Goal: Use online tool/utility: Utilize a website feature to perform a specific function

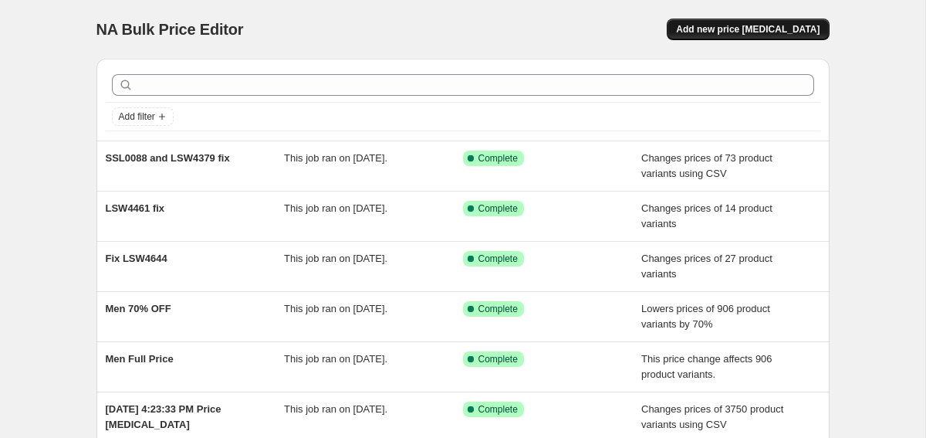
click at [749, 22] on button "Add new price [MEDICAL_DATA]" at bounding box center [748, 30] width 162 height 22
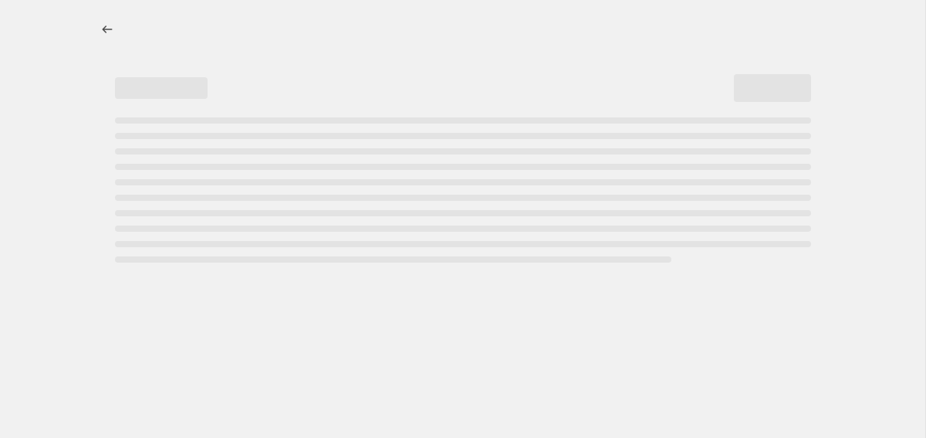
select select "percentage"
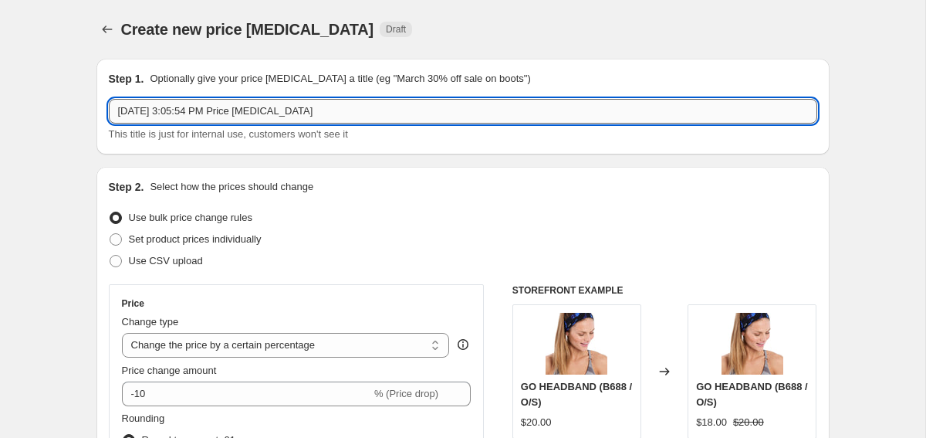
click at [310, 110] on input "[DATE] 3:05:54 PM Price [MEDICAL_DATA]" at bounding box center [463, 111] width 709 height 25
paste input "LUW0871"
paste input "SSL0122"
type input "LUW0871 & SSL0122 fix"
click at [229, 244] on span "Set product prices individually" at bounding box center [195, 239] width 133 height 12
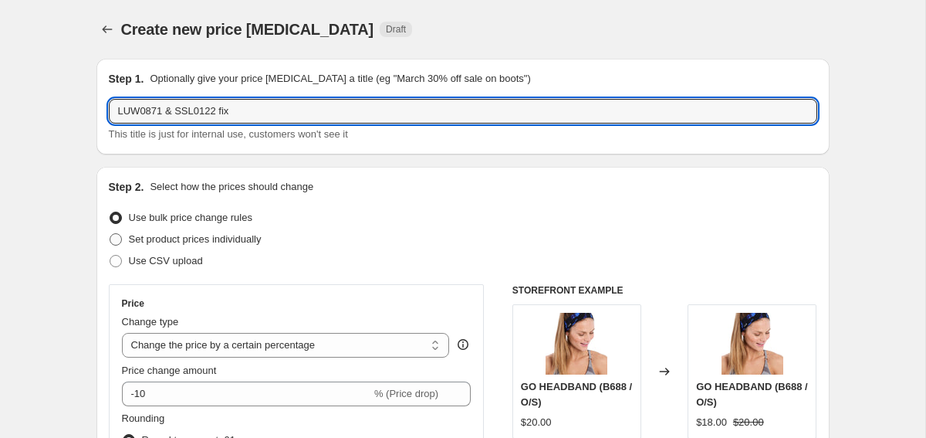
click at [110, 234] on input "Set product prices individually" at bounding box center [110, 233] width 1 height 1
radio input "true"
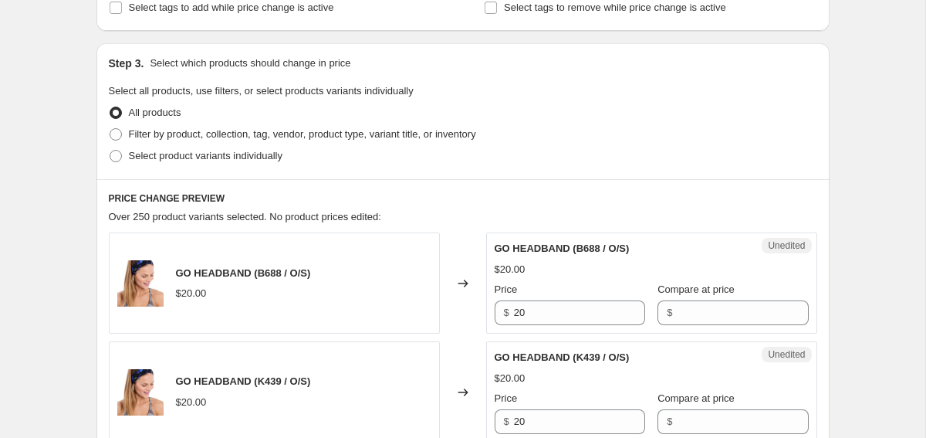
scroll to position [291, 0]
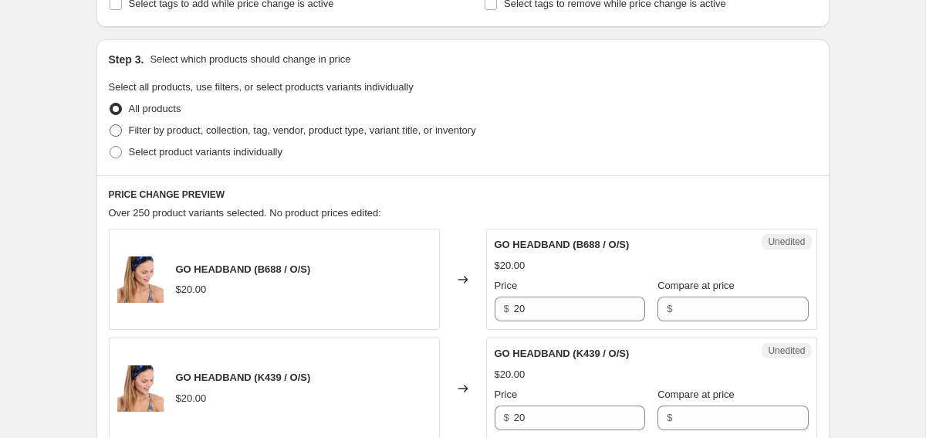
click at [301, 131] on span "Filter by product, collection, tag, vendor, product type, variant title, or inv…" at bounding box center [302, 130] width 347 height 12
click at [110, 125] on input "Filter by product, collection, tag, vendor, product type, variant title, or inv…" at bounding box center [110, 124] width 1 height 1
radio input "true"
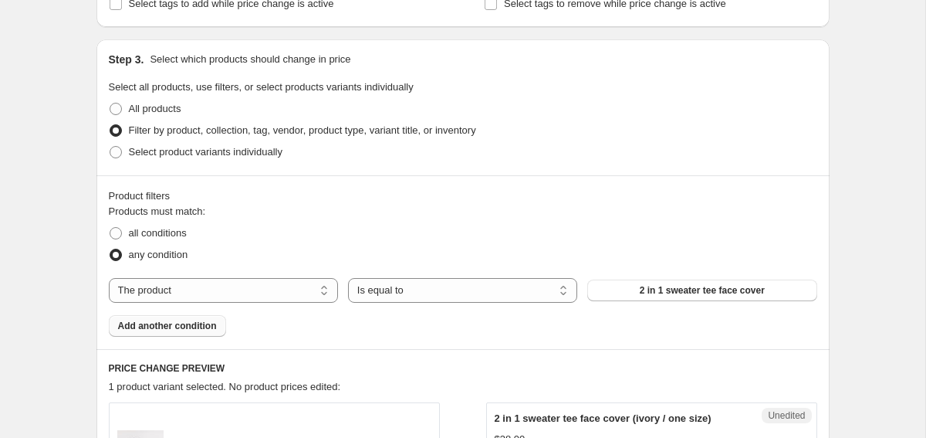
click at [180, 333] on button "Add another condition" at bounding box center [167, 326] width 117 height 22
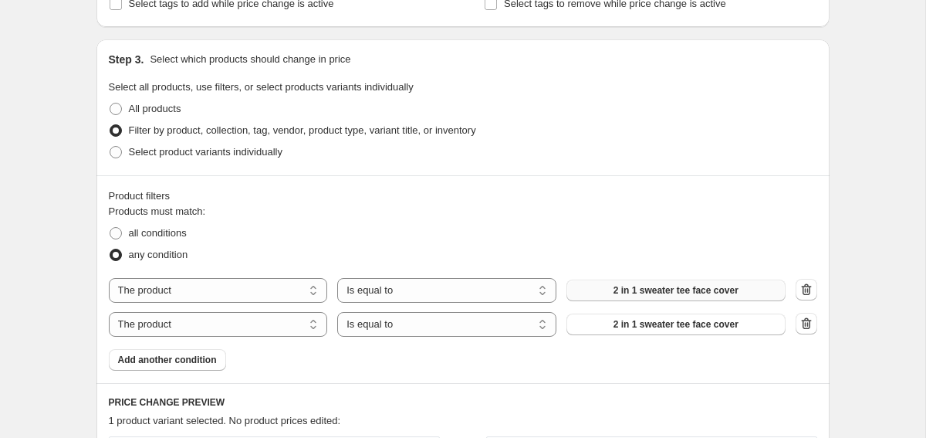
click at [643, 293] on span "2 in 1 sweater tee face cover" at bounding box center [676, 290] width 125 height 12
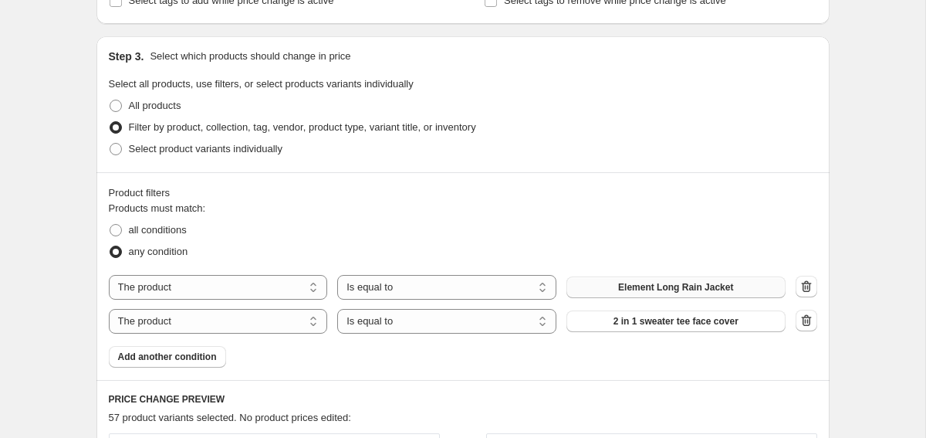
scroll to position [319, 0]
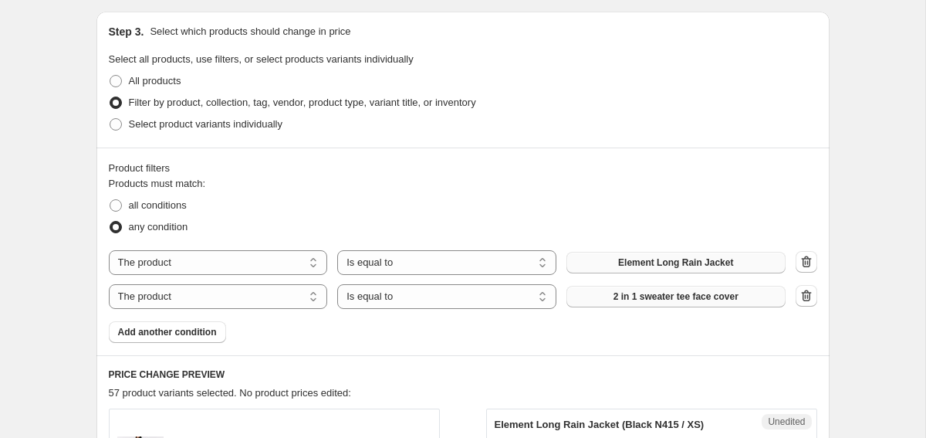
click at [644, 302] on span "2 in 1 sweater tee face cover" at bounding box center [676, 296] width 125 height 12
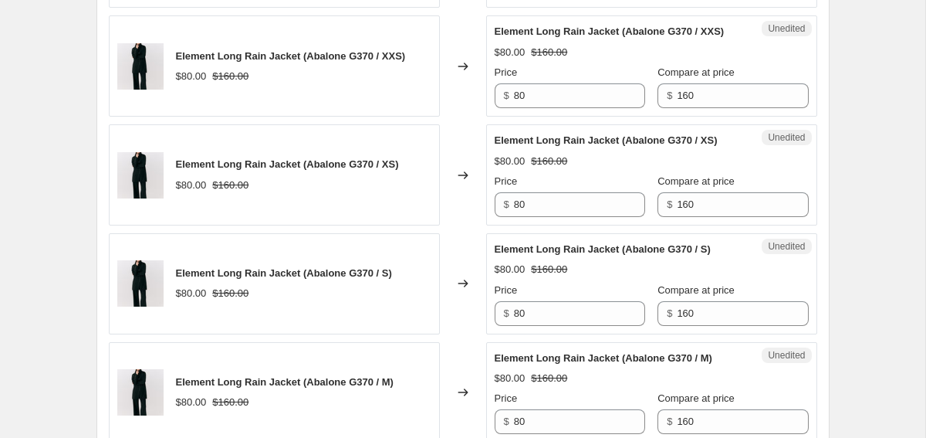
scroll to position [2232, 0]
click at [701, 109] on input "160" at bounding box center [742, 96] width 131 height 25
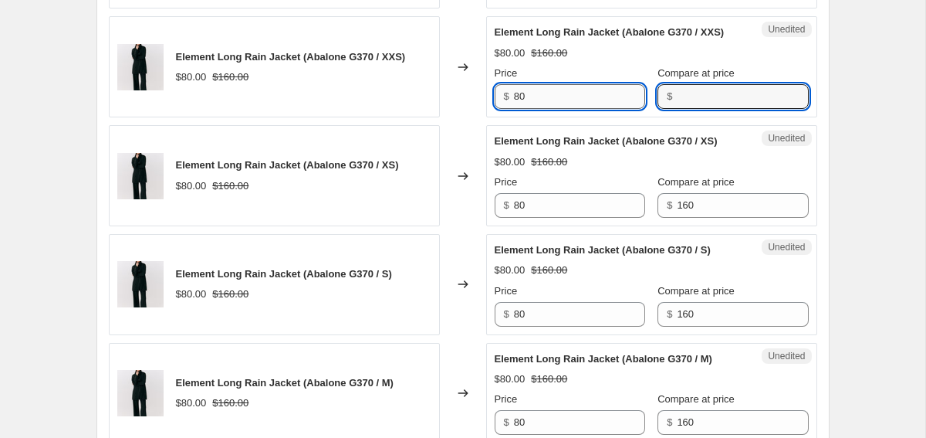
click at [588, 109] on input "80" at bounding box center [579, 96] width 131 height 25
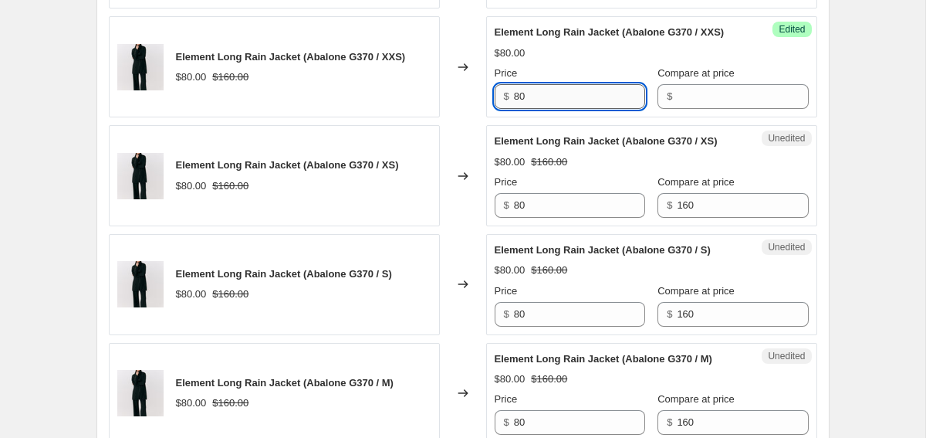
paste input "16"
type input "160"
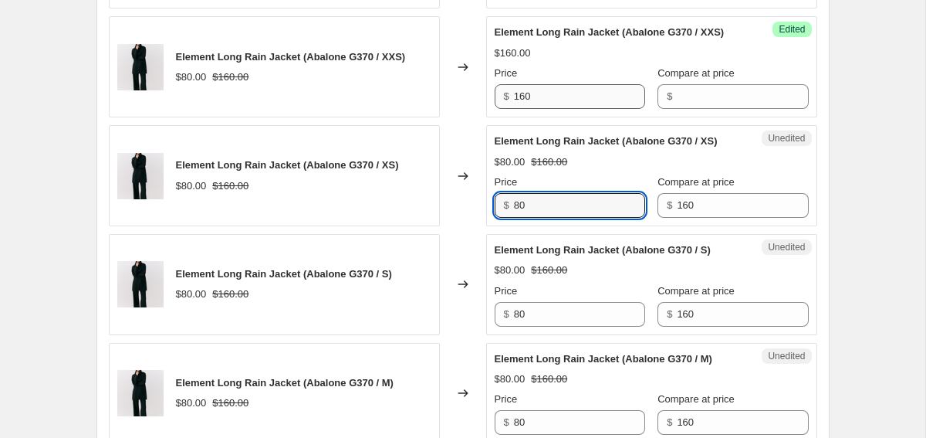
paste input "16"
type input "160"
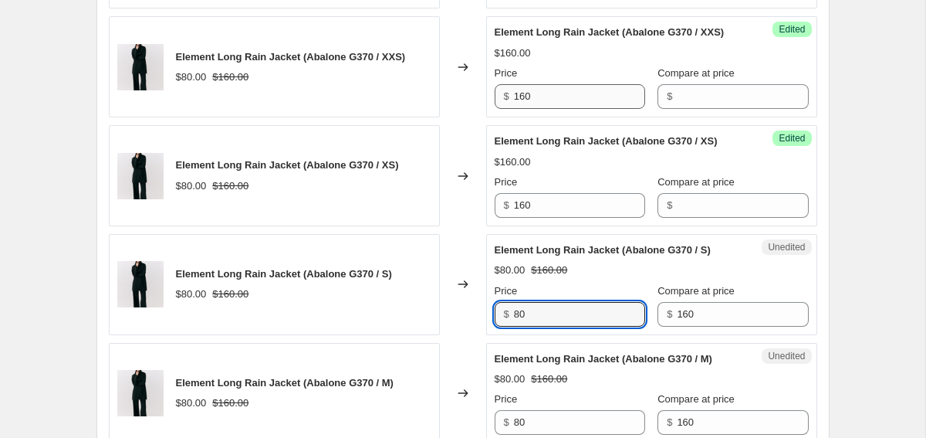
scroll to position [2497, 0]
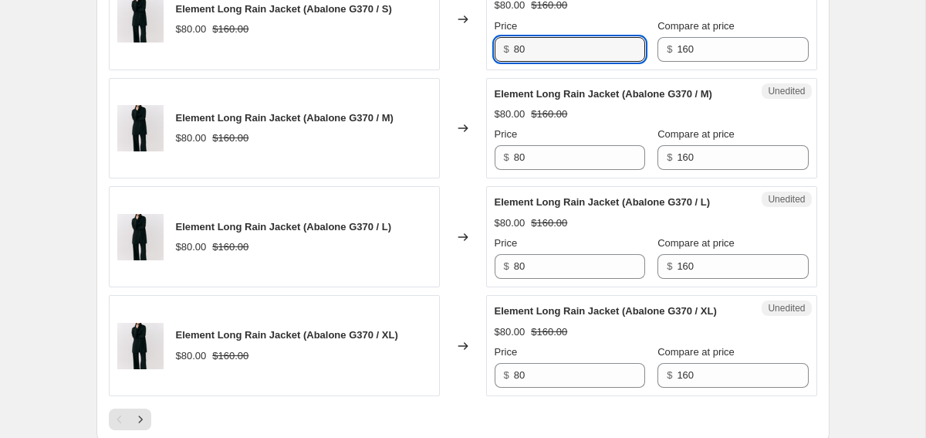
paste input "16"
type input "160"
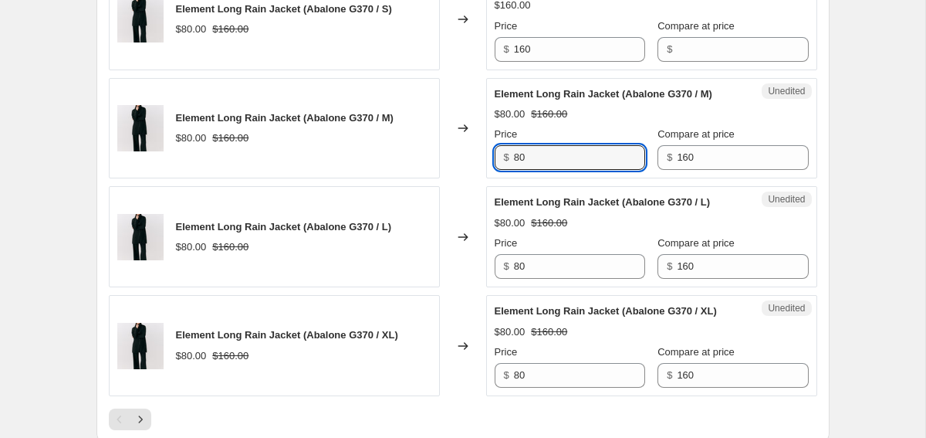
paste input "16"
type input "160"
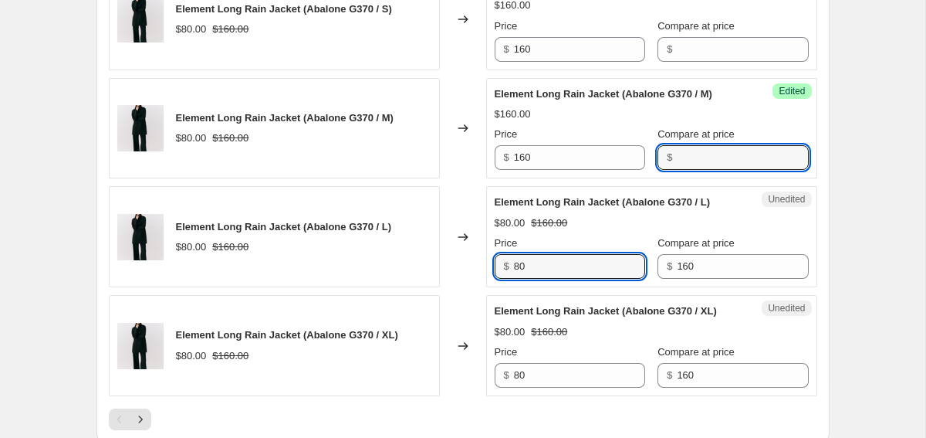
scroll to position [2730, 0]
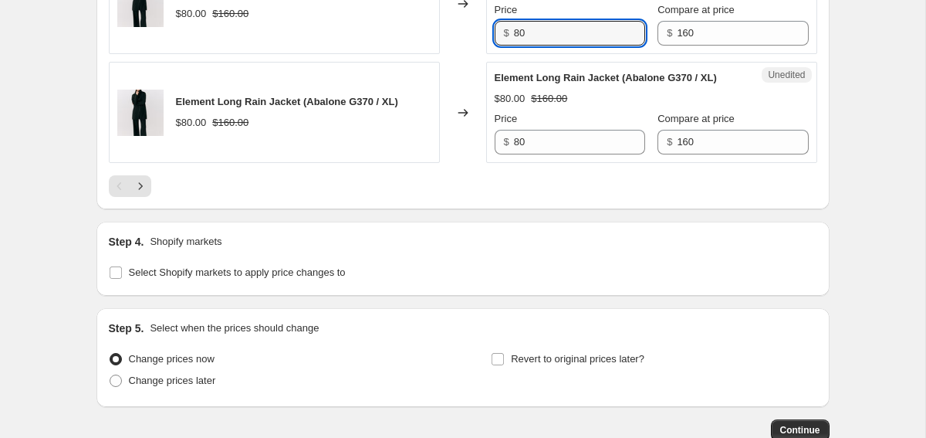
paste input "16"
type input "160"
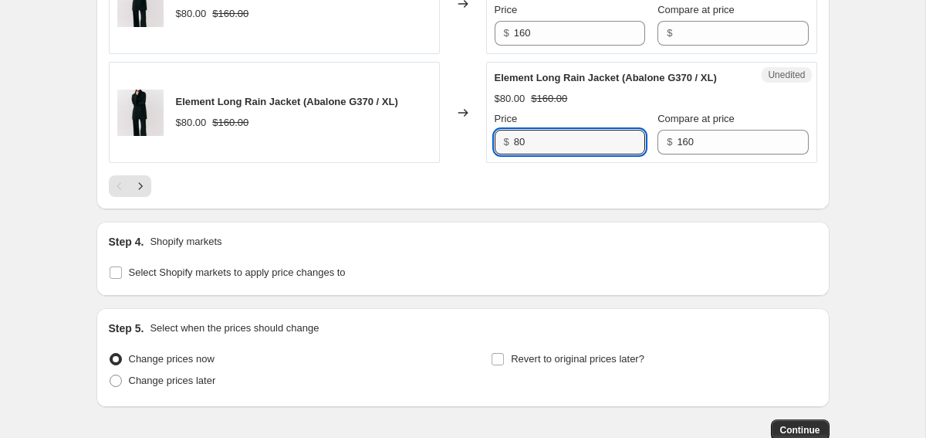
paste input "16"
type input "160"
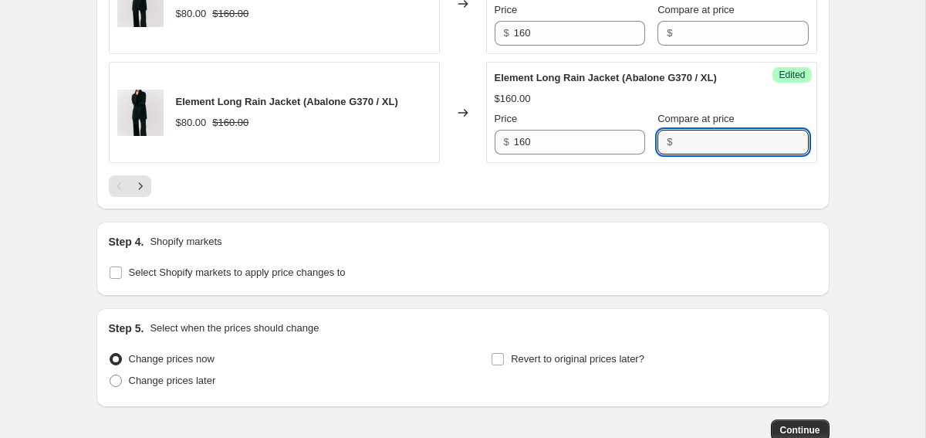
scroll to position [2770, 0]
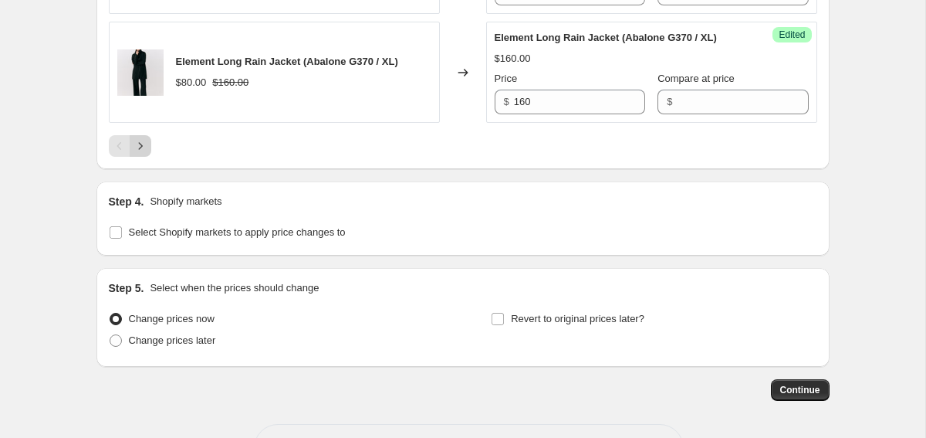
click at [144, 154] on icon "Next" at bounding box center [140, 145] width 15 height 15
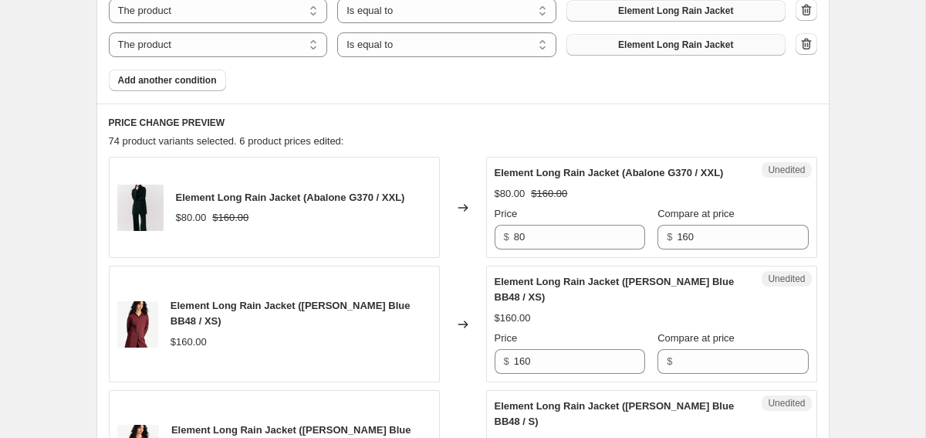
scroll to position [569, 0]
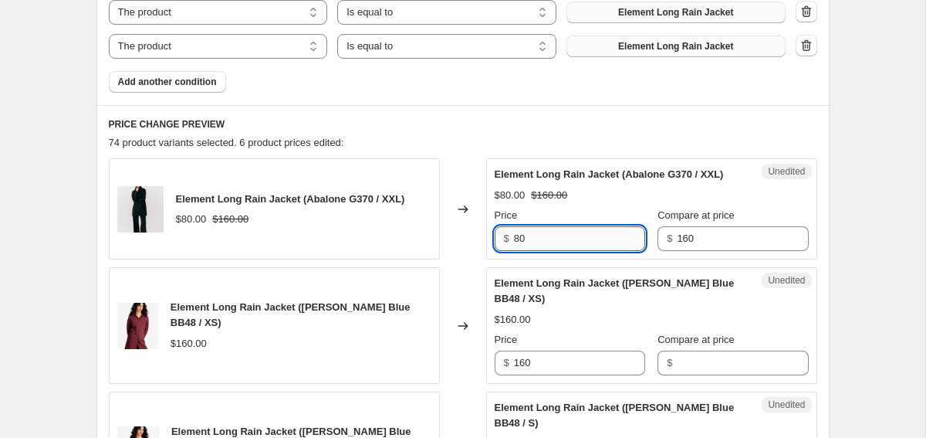
click at [591, 245] on input "80" at bounding box center [579, 238] width 131 height 25
click at [540, 251] on input "80" at bounding box center [579, 238] width 131 height 25
paste input "16"
type input "160"
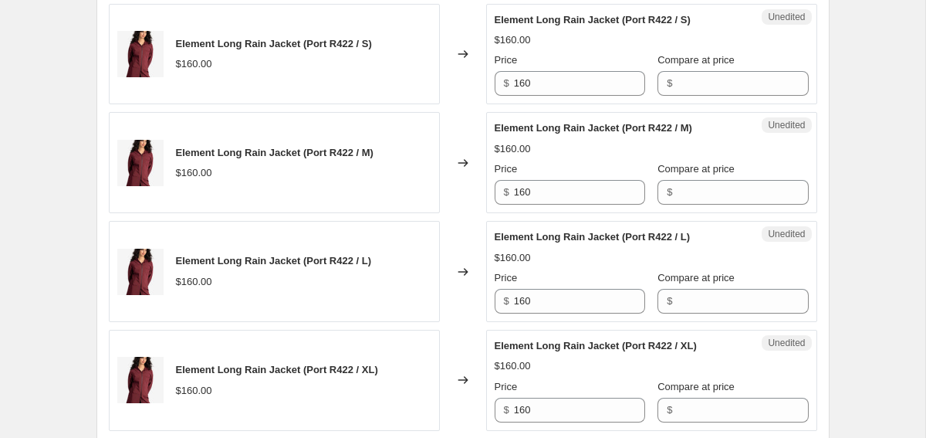
scroll to position [2000, 0]
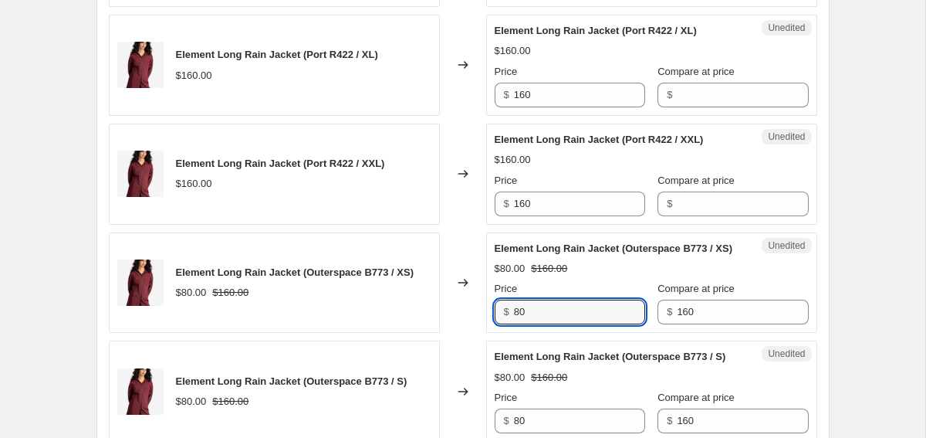
paste input "16"
type input "160"
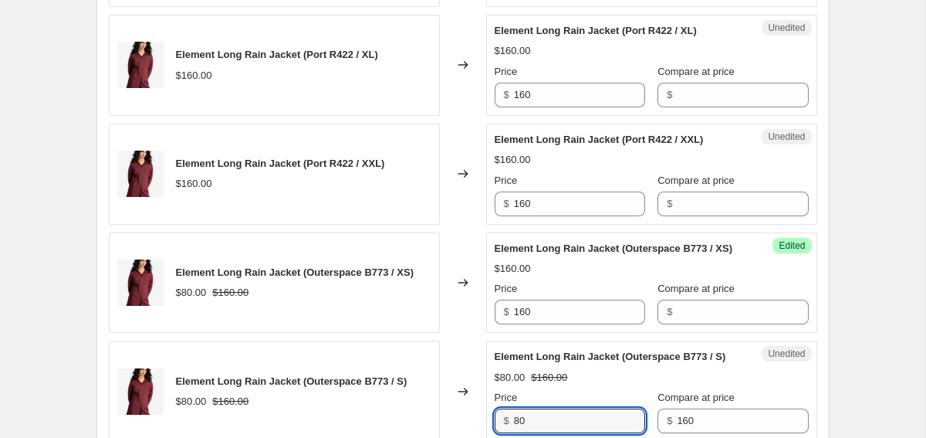
scroll to position [2249, 0]
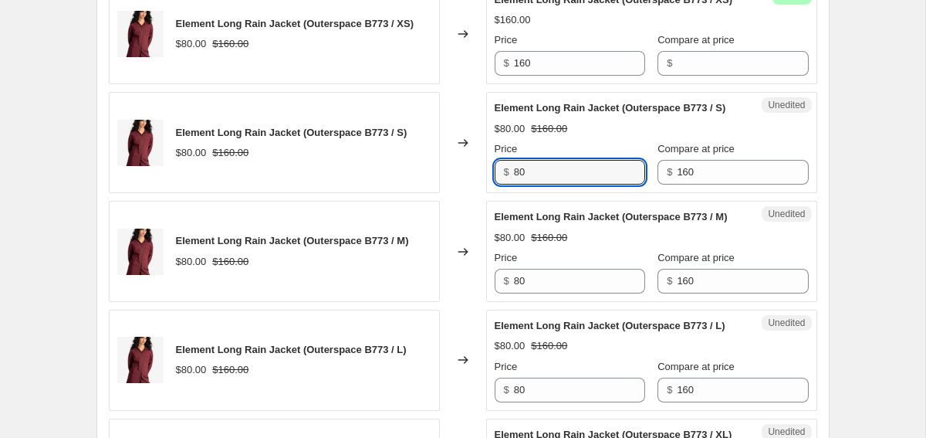
paste input "16"
type input "160"
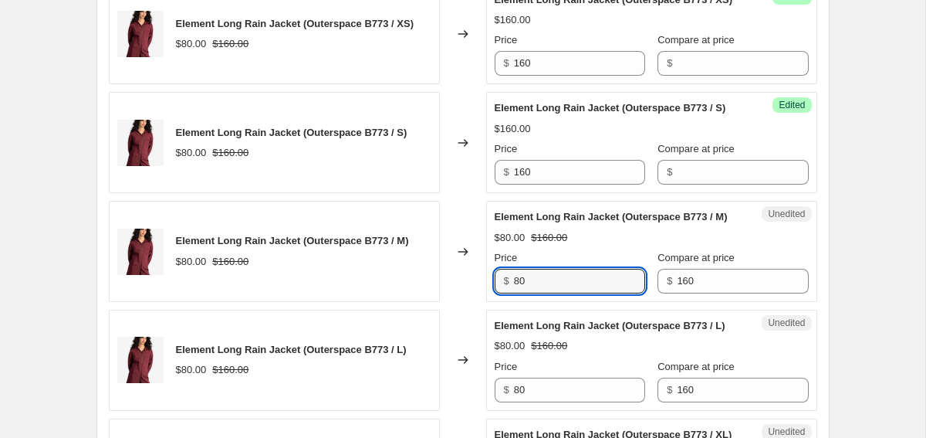
paste input "16"
type input "160"
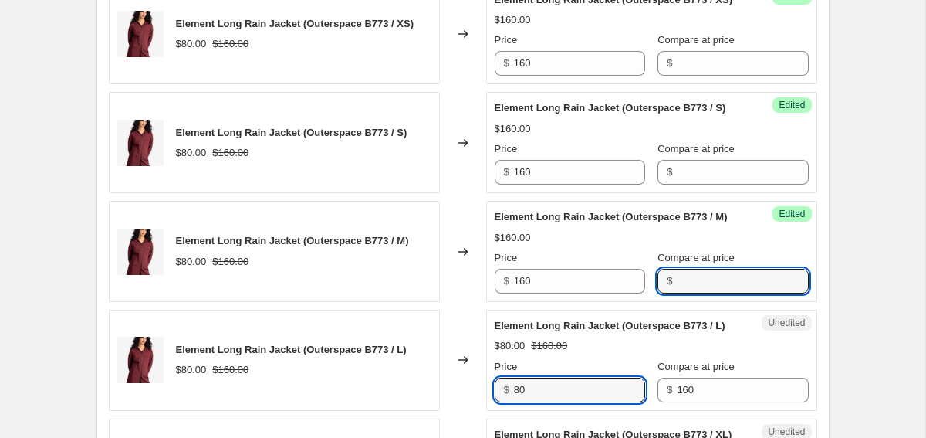
scroll to position [2497, 0]
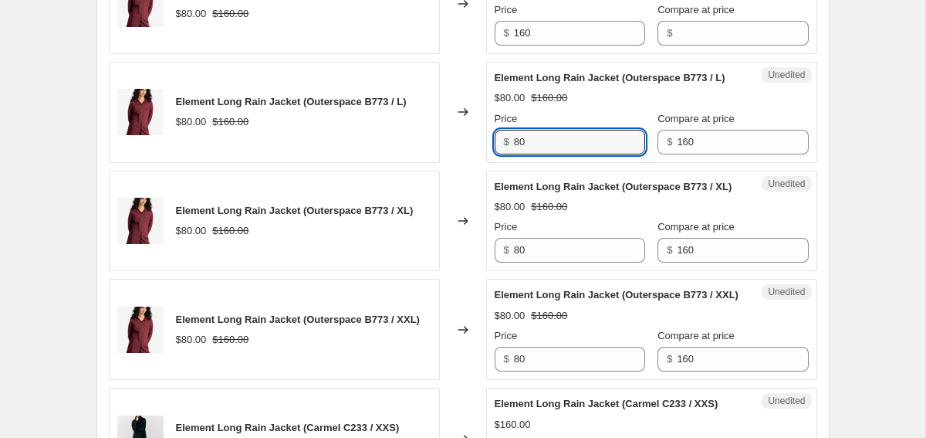
paste input "16"
type input "160"
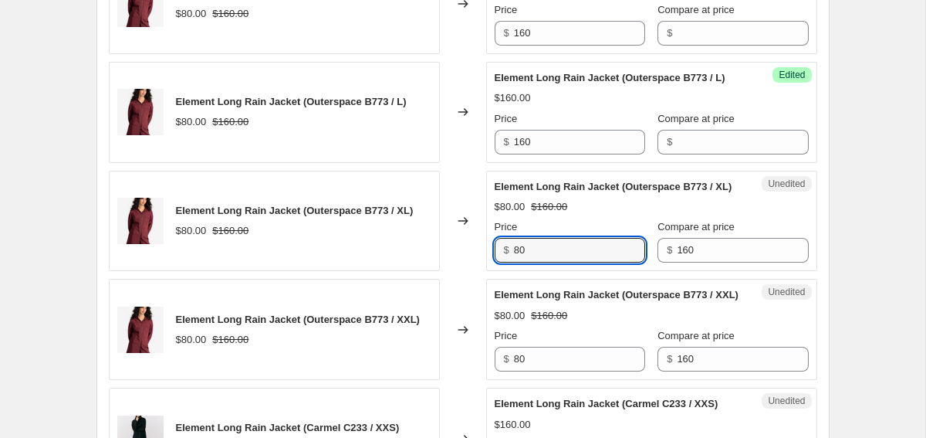
paste input "16"
type input "160"
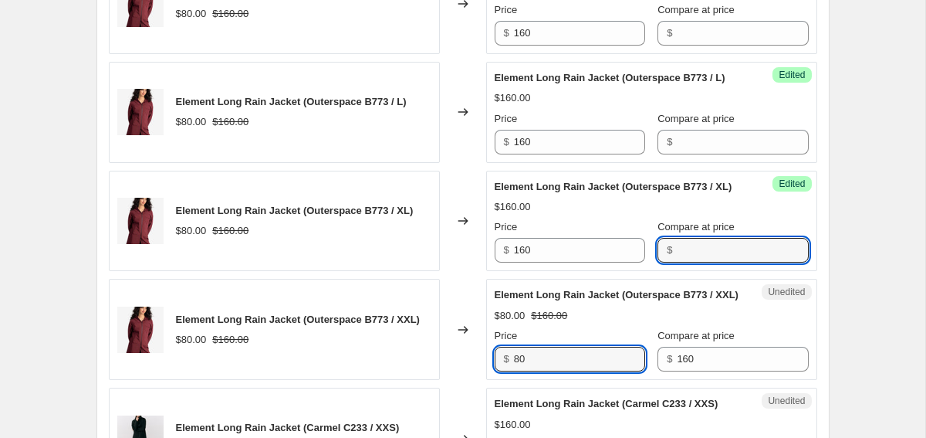
scroll to position [2745, 0]
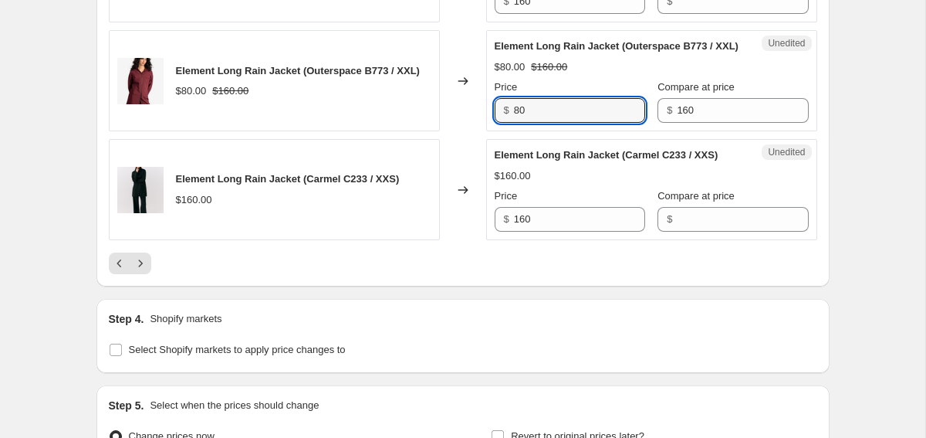
paste input "16"
type input "160"
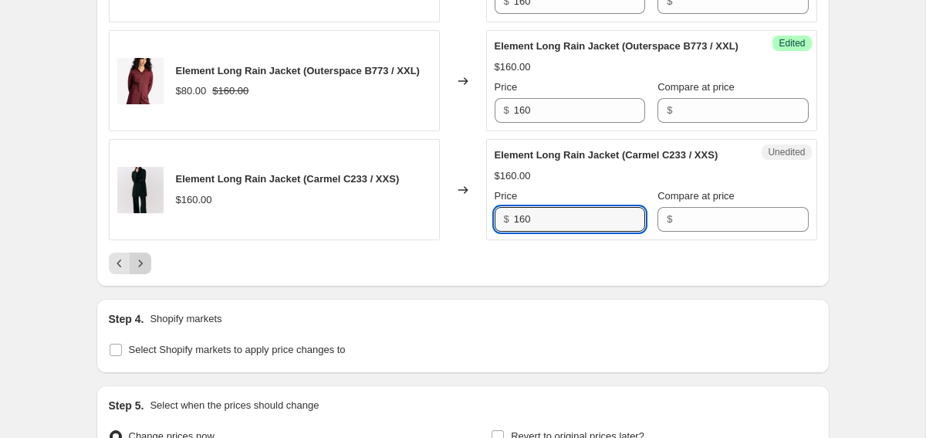
click at [149, 274] on button "Next" at bounding box center [141, 263] width 22 height 22
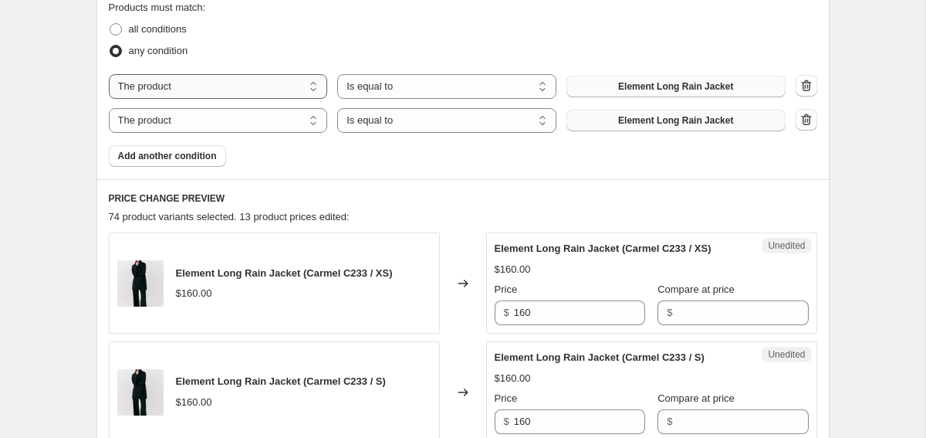
scroll to position [0, 0]
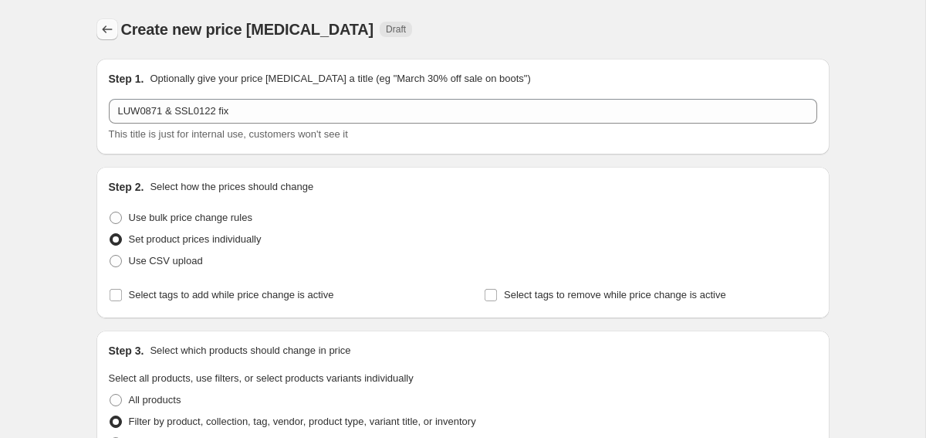
click at [100, 23] on icon "Price change jobs" at bounding box center [107, 29] width 15 height 15
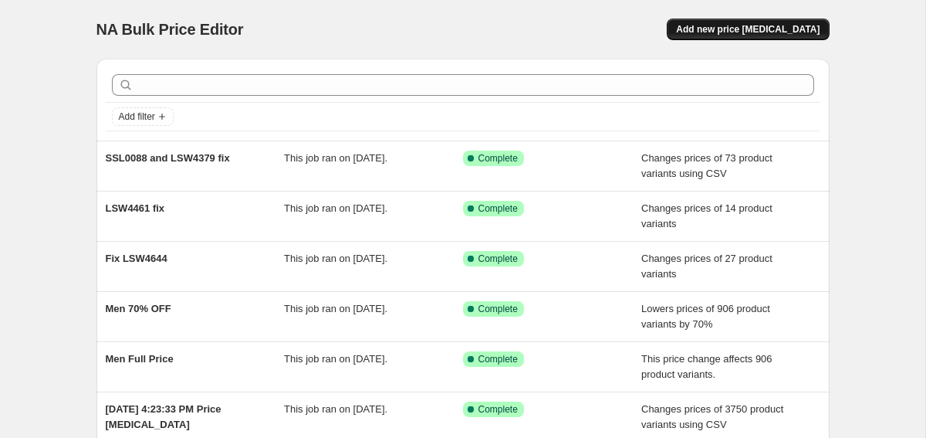
click at [745, 37] on button "Add new price [MEDICAL_DATA]" at bounding box center [748, 30] width 162 height 22
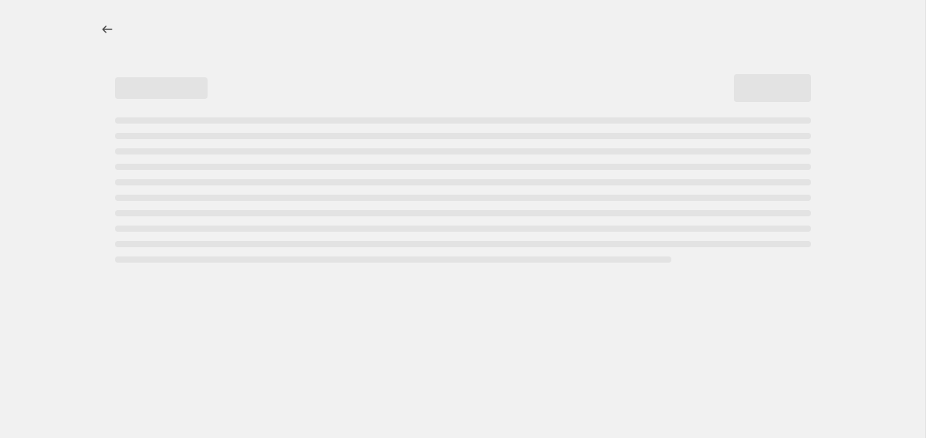
select select "percentage"
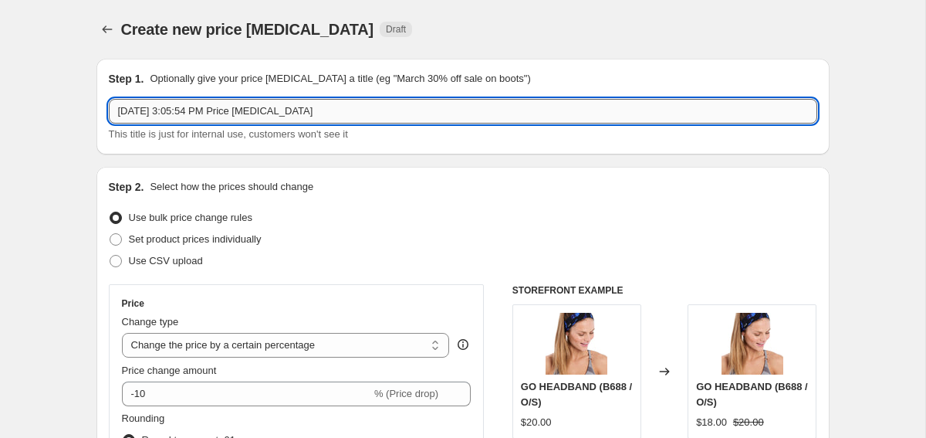
click at [242, 104] on input "[DATE] 3:05:54 PM Price [MEDICAL_DATA]" at bounding box center [463, 111] width 709 height 25
paste input "text"
paste input "LUW0871"
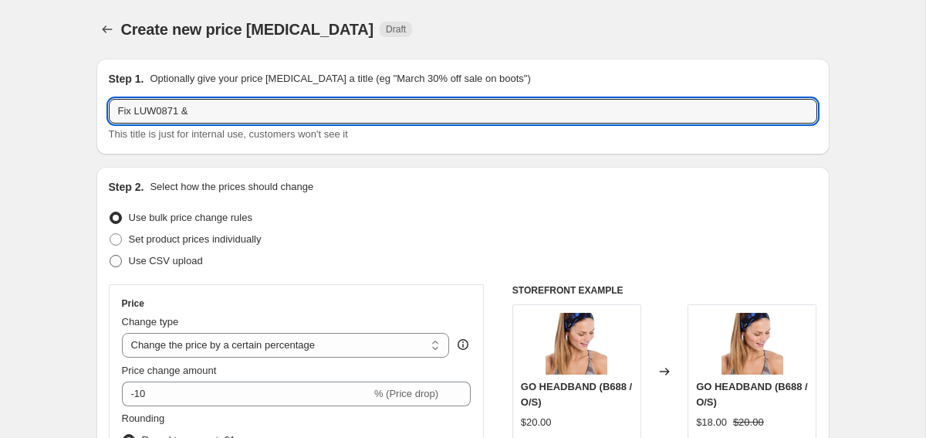
type input "Fix LUW0871 &"
click at [192, 262] on span "Use CSV upload" at bounding box center [166, 261] width 74 height 12
click at [110, 255] on input "Use CSV upload" at bounding box center [110, 255] width 1 height 1
radio input "true"
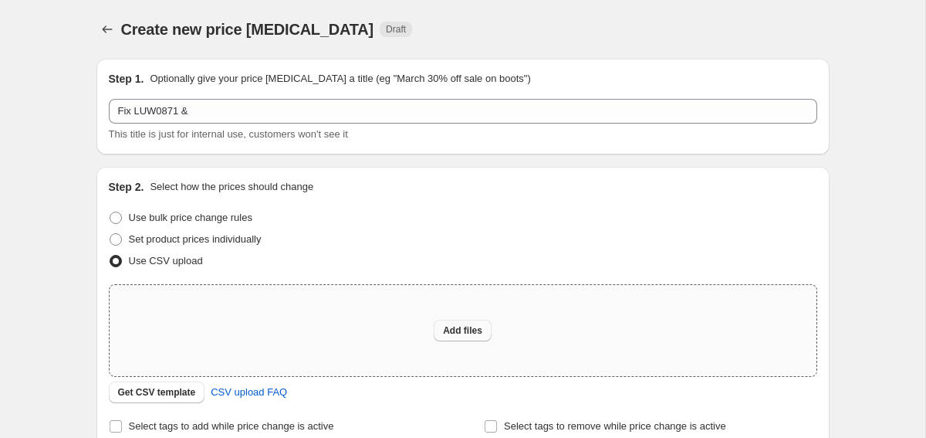
click at [491, 332] on button "Add files" at bounding box center [463, 331] width 58 height 22
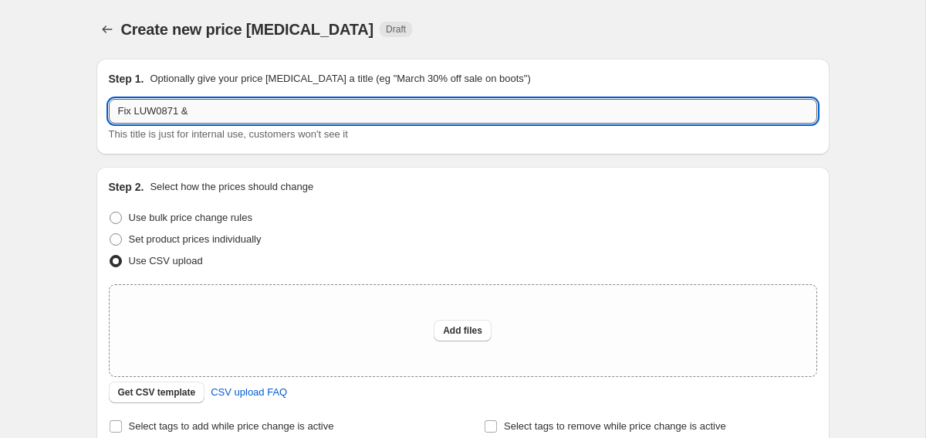
click at [300, 102] on input "Fix LUW0871 &" at bounding box center [463, 111] width 709 height 25
paste input "SSL0122"
type input "Fix LUW0871 & SSL0122"
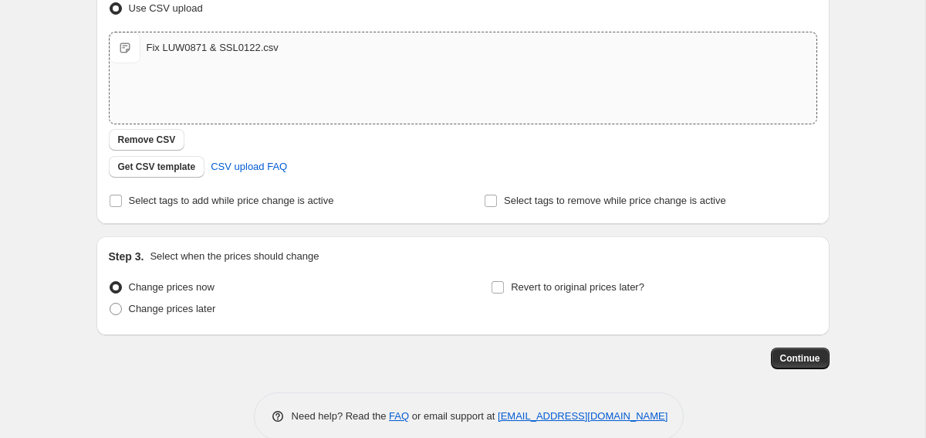
scroll to position [278, 0]
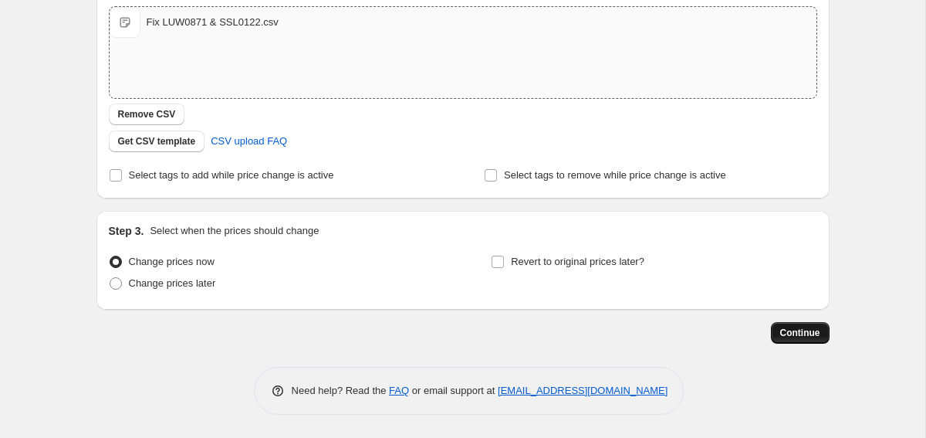
click at [793, 330] on span "Continue" at bounding box center [800, 332] width 40 height 12
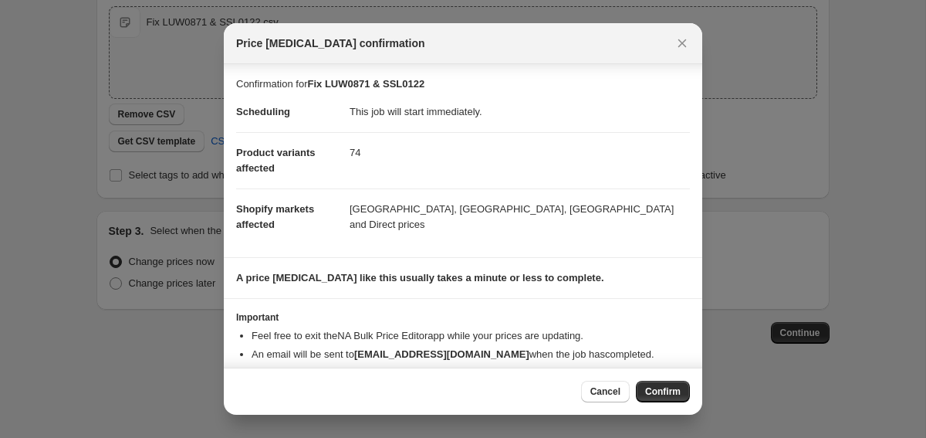
scroll to position [29, 0]
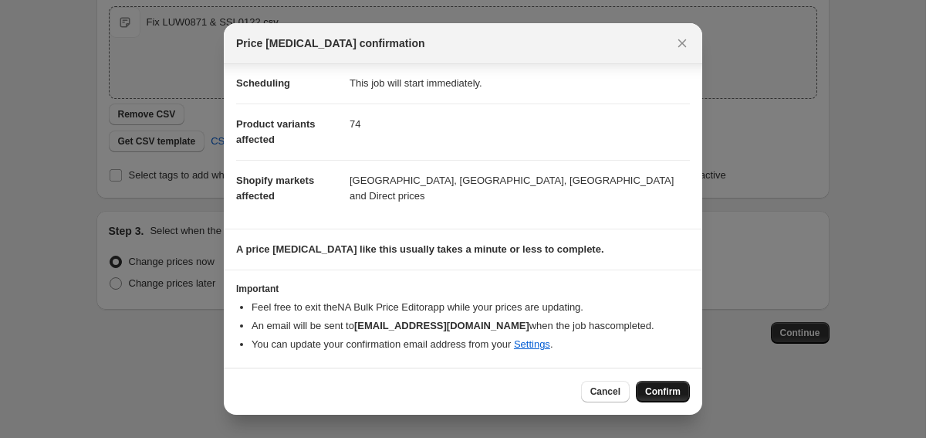
click at [668, 397] on button "Confirm" at bounding box center [663, 391] width 54 height 22
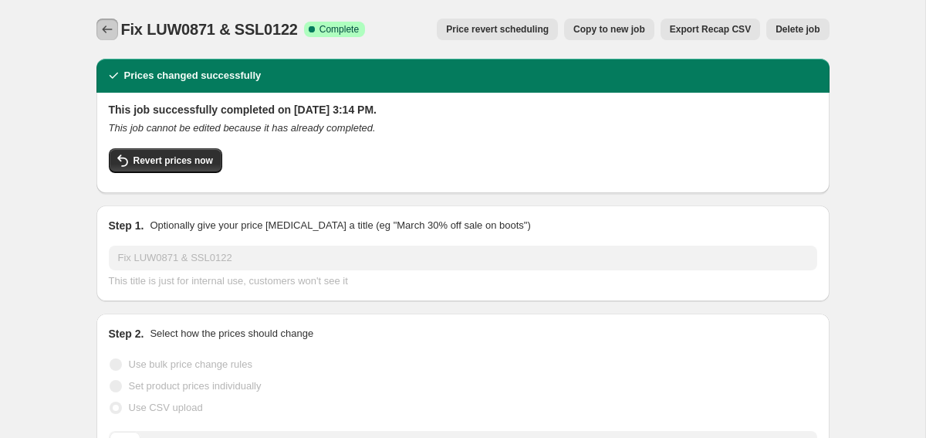
click at [100, 35] on icon "Price change jobs" at bounding box center [107, 29] width 15 height 15
